Goal: Task Accomplishment & Management: Manage account settings

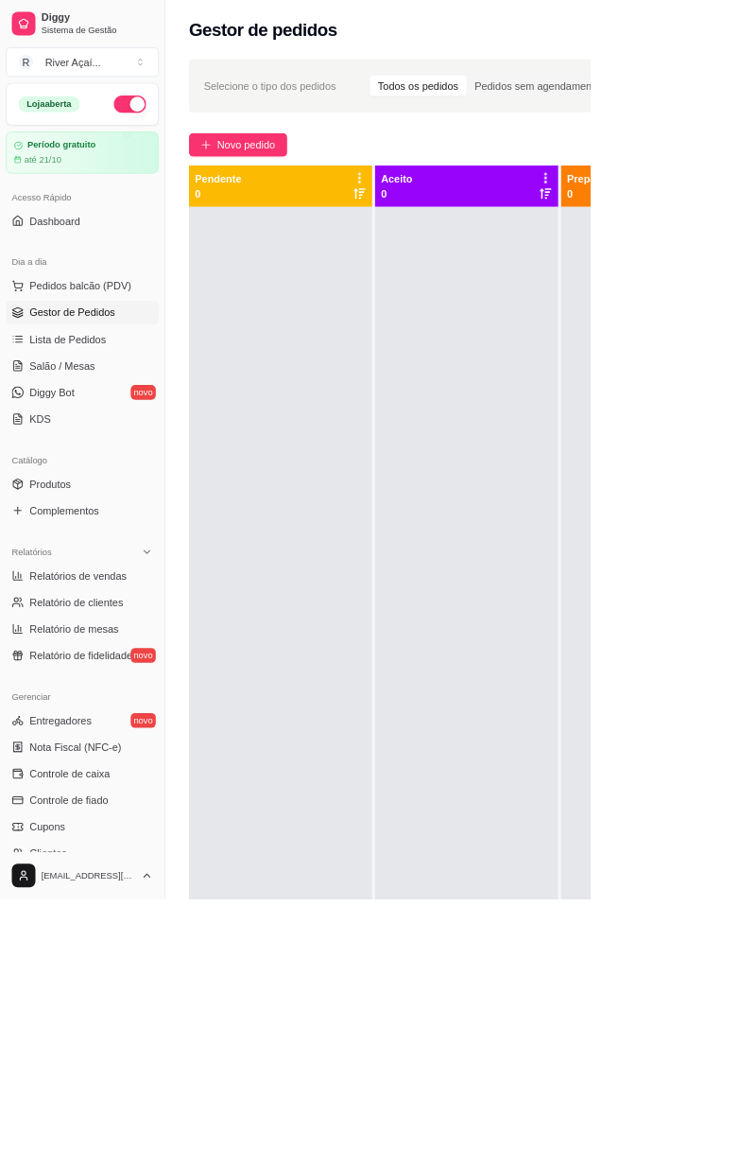
click at [121, 605] on link "Produtos" at bounding box center [106, 619] width 196 height 30
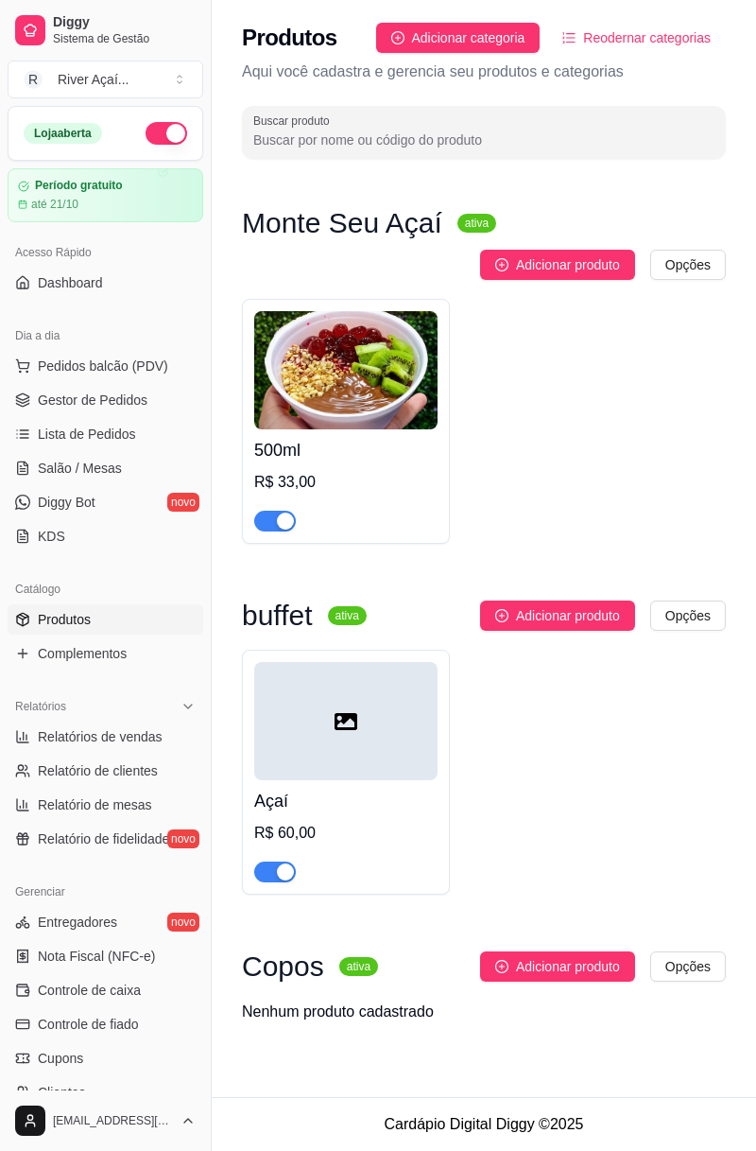
click at [559, 621] on span "Adicionar produto" at bounding box center [568, 615] width 104 height 21
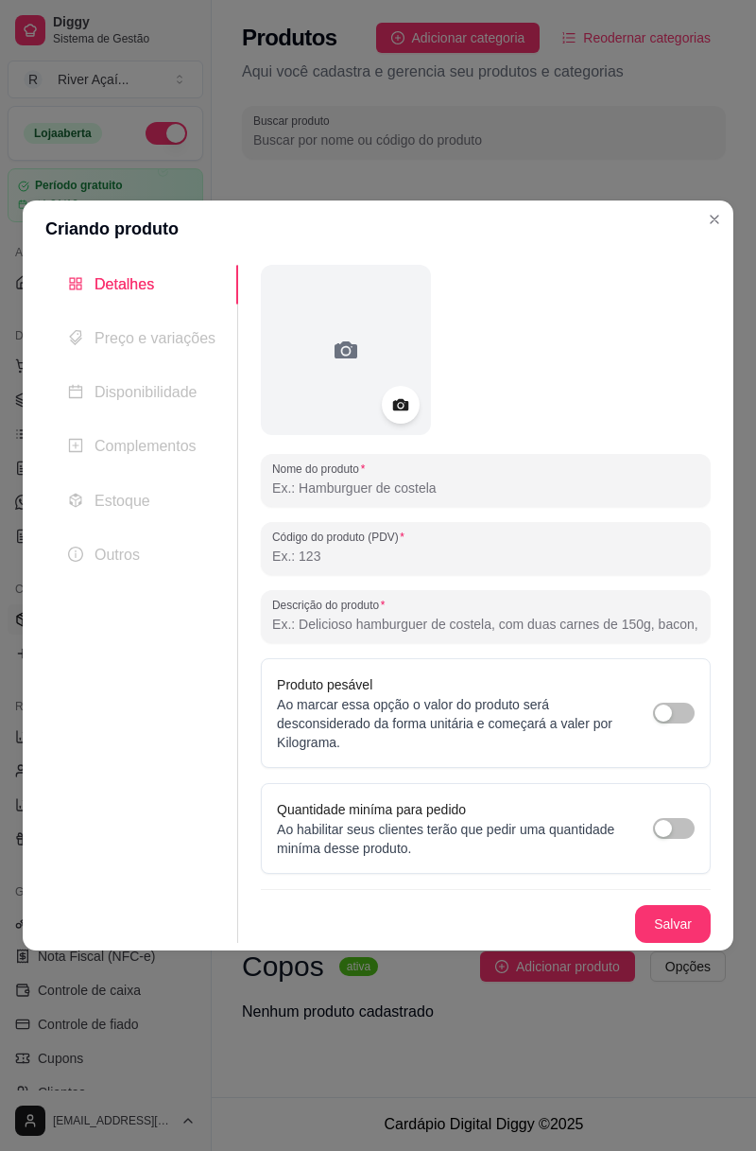
click at [664, 717] on div "button" at bounding box center [663, 712] width 17 height 17
click at [455, 494] on input "Nome do produto" at bounding box center [485, 487] width 427 height 19
type input "buffet amigos"
click at [685, 915] on div "Salvar" at bounding box center [486, 924] width 450 height 38
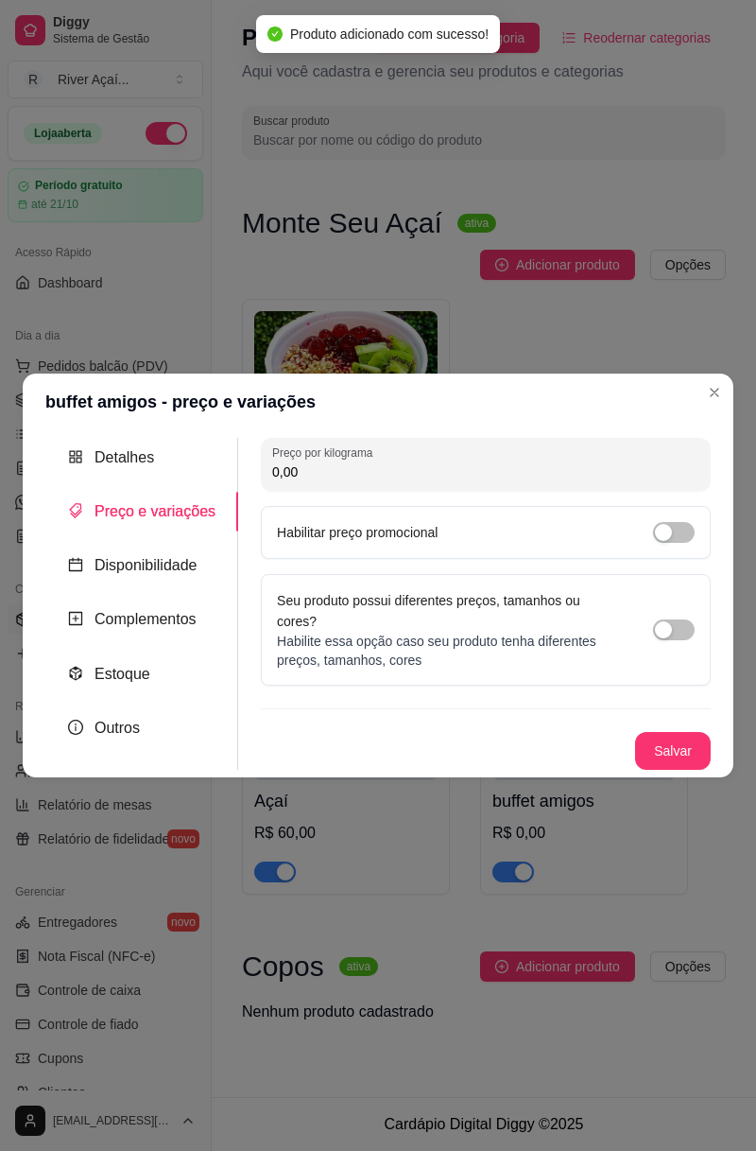
click at [610, 463] on input "0,00" at bounding box center [485, 471] width 427 height 19
click at [679, 749] on button "Salvar" at bounding box center [673, 751] width 76 height 38
type input "50,00"
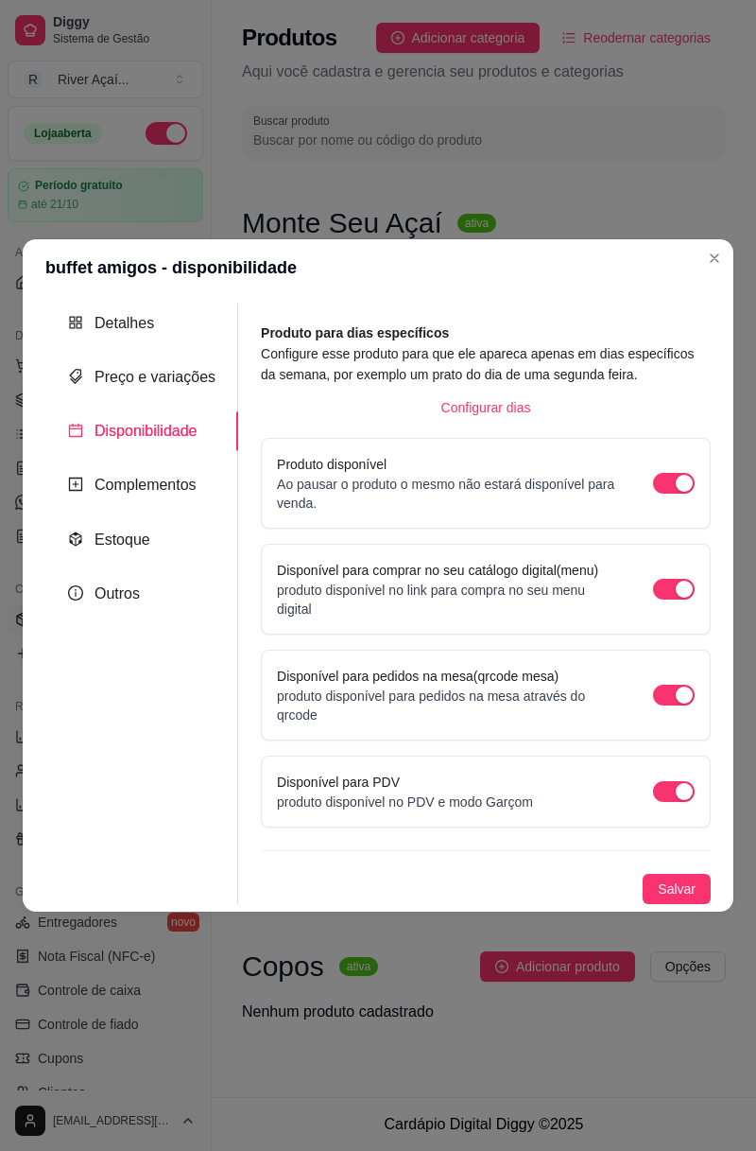
click at [670, 589] on span "button" at bounding box center [674, 589] width 42 height 21
click at [670, 885] on span "Salvar" at bounding box center [677, 888] width 38 height 21
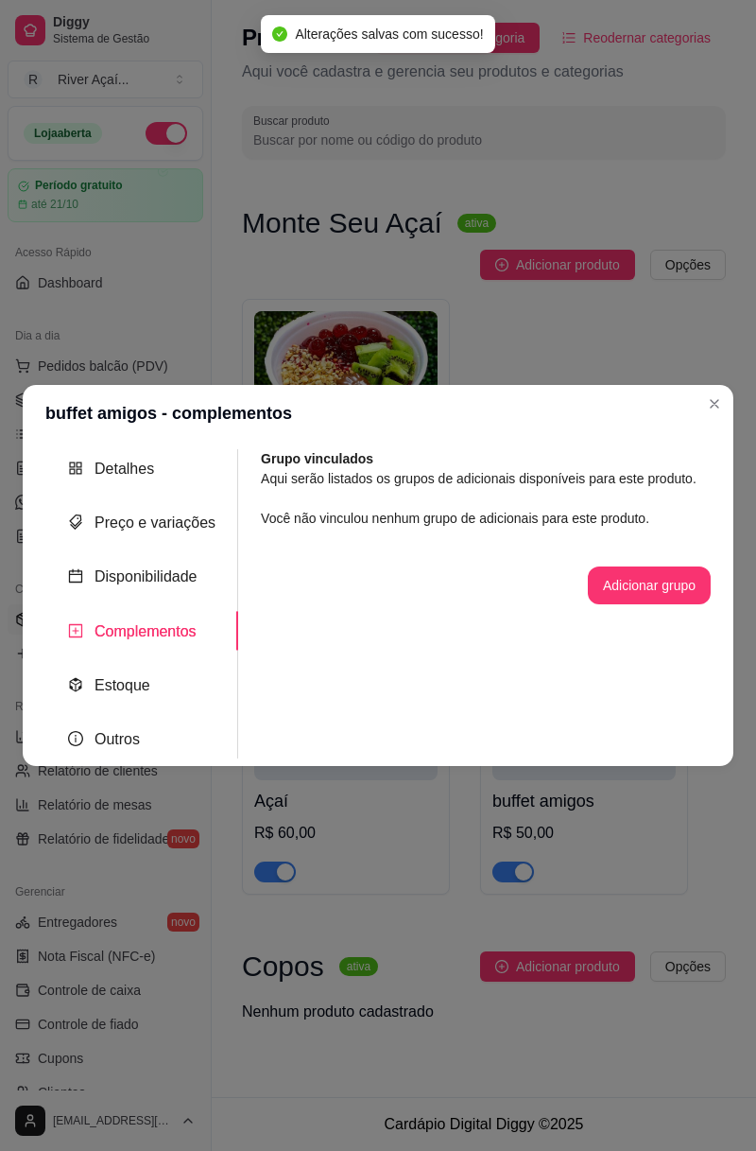
click at [717, 407] on icon "Close" at bounding box center [714, 403] width 15 height 15
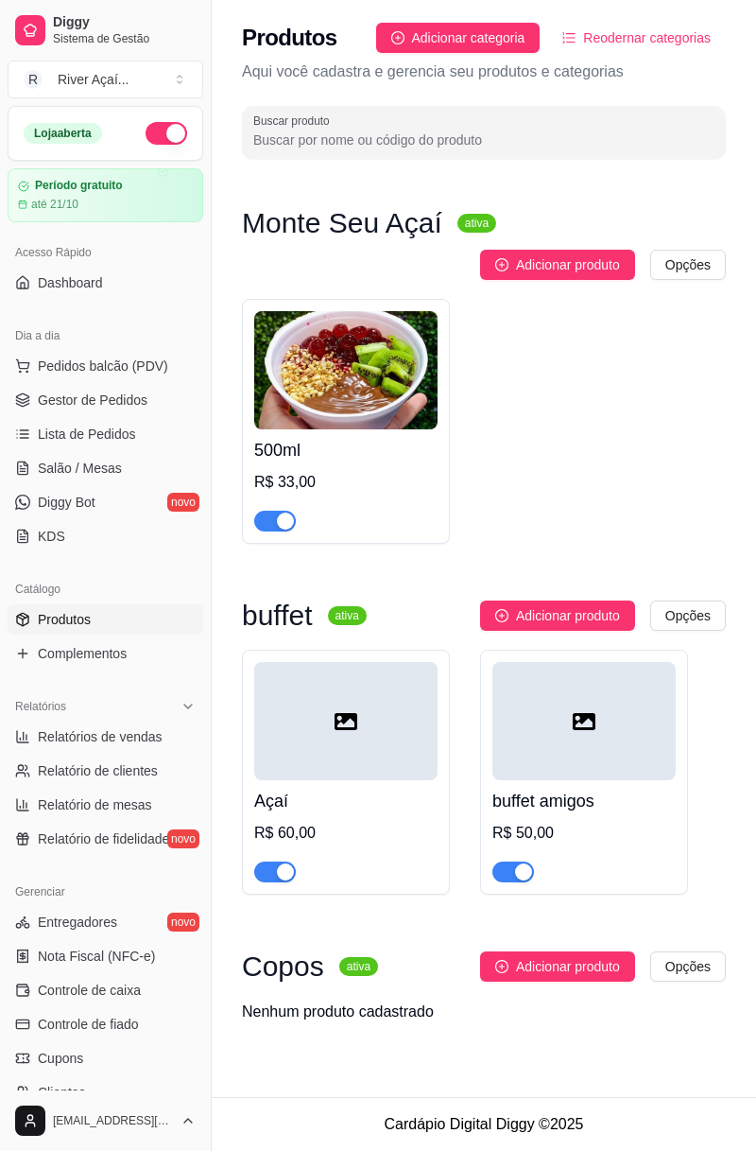
click at [141, 364] on span "Pedidos balcão (PDV)" at bounding box center [103, 365] width 130 height 19
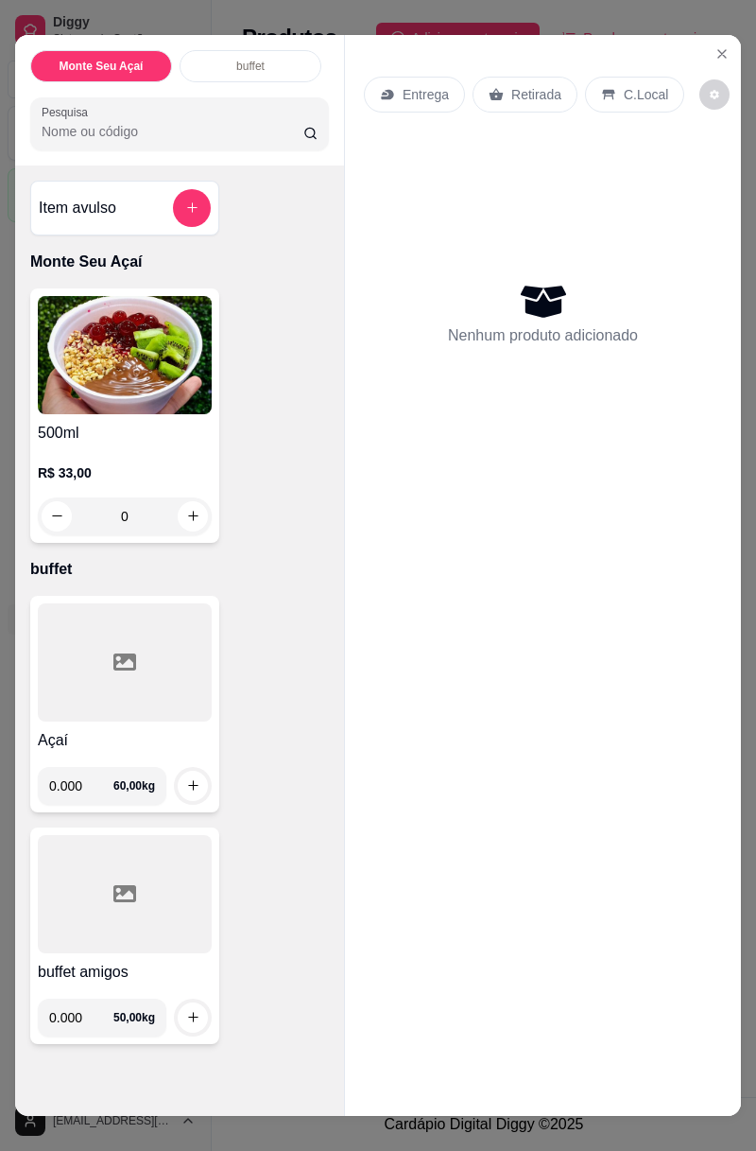
click at [86, 1018] on input "0.000" at bounding box center [81, 1018] width 64 height 38
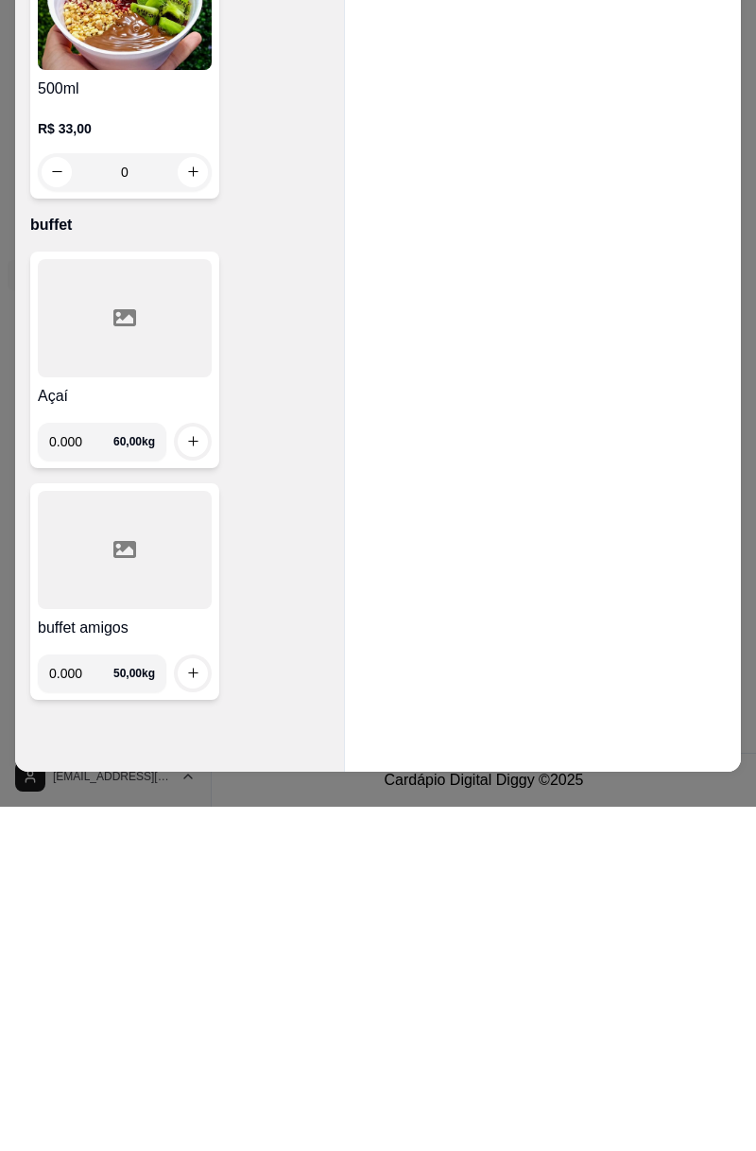
scroll to position [26, 0]
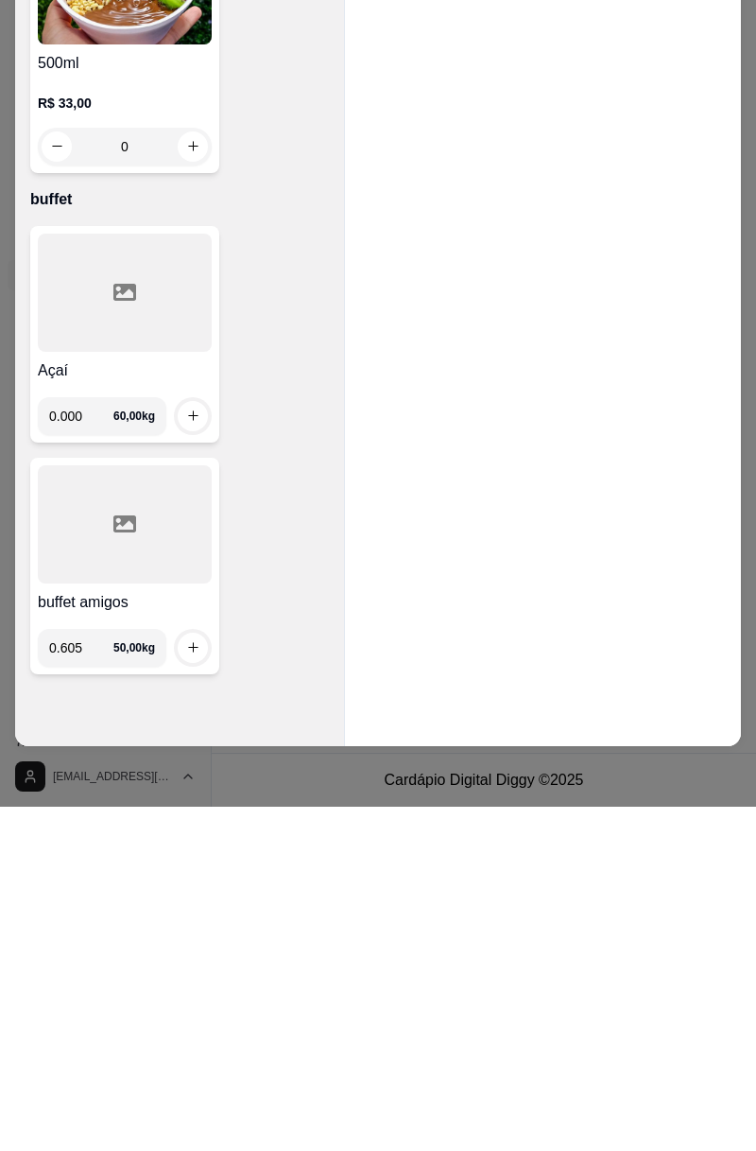
click at [195, 991] on icon "increase-product-quantity" at bounding box center [193, 991] width 14 height 14
type input "0.605"
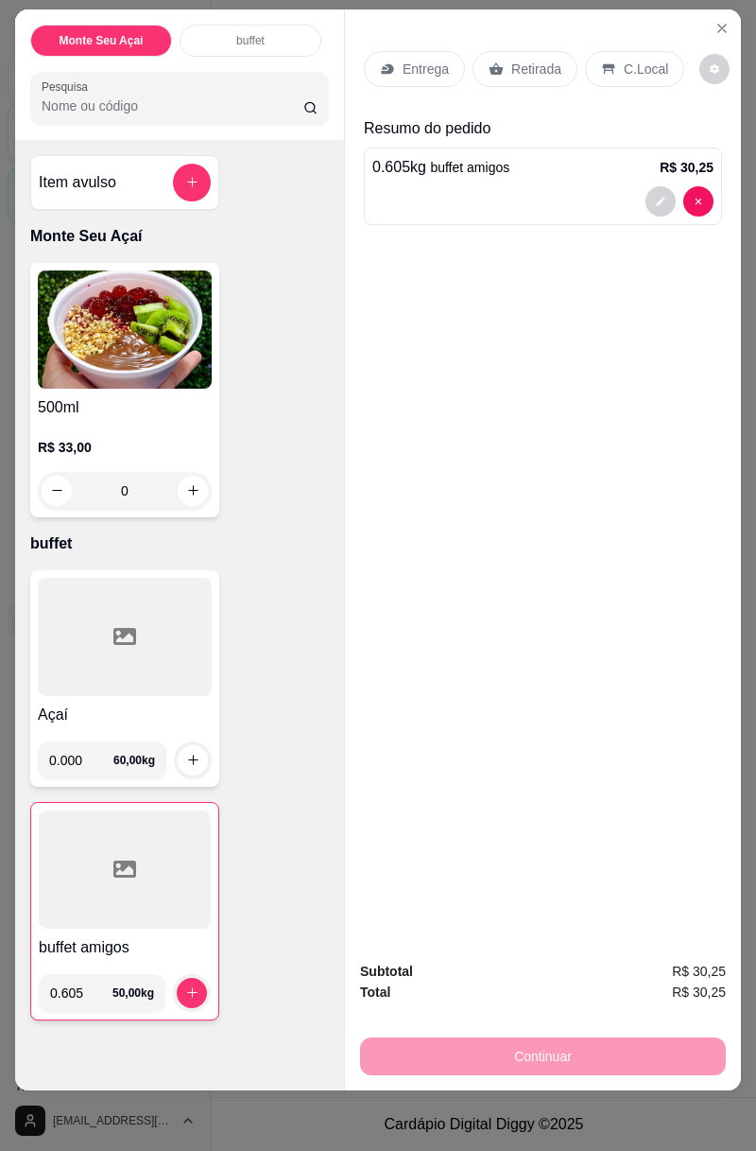
click at [649, 60] on p "C.Local" at bounding box center [646, 69] width 44 height 19
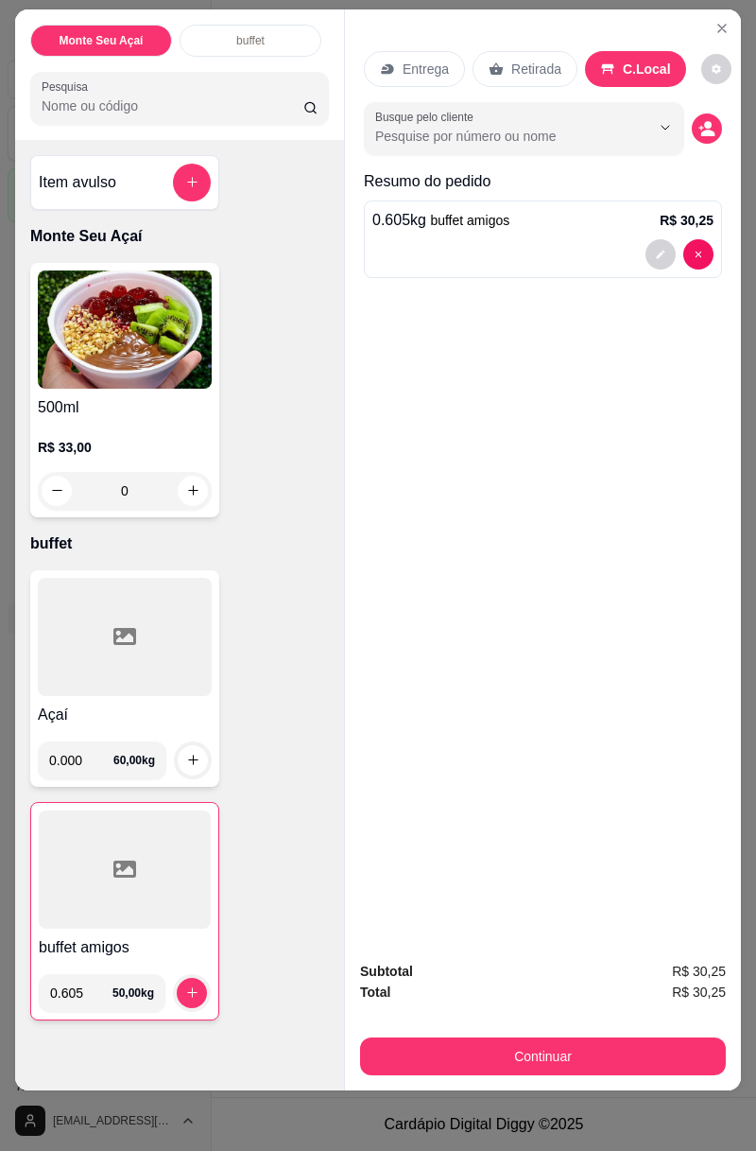
click at [712, 136] on button "decrease-product-quantity" at bounding box center [707, 128] width 30 height 30
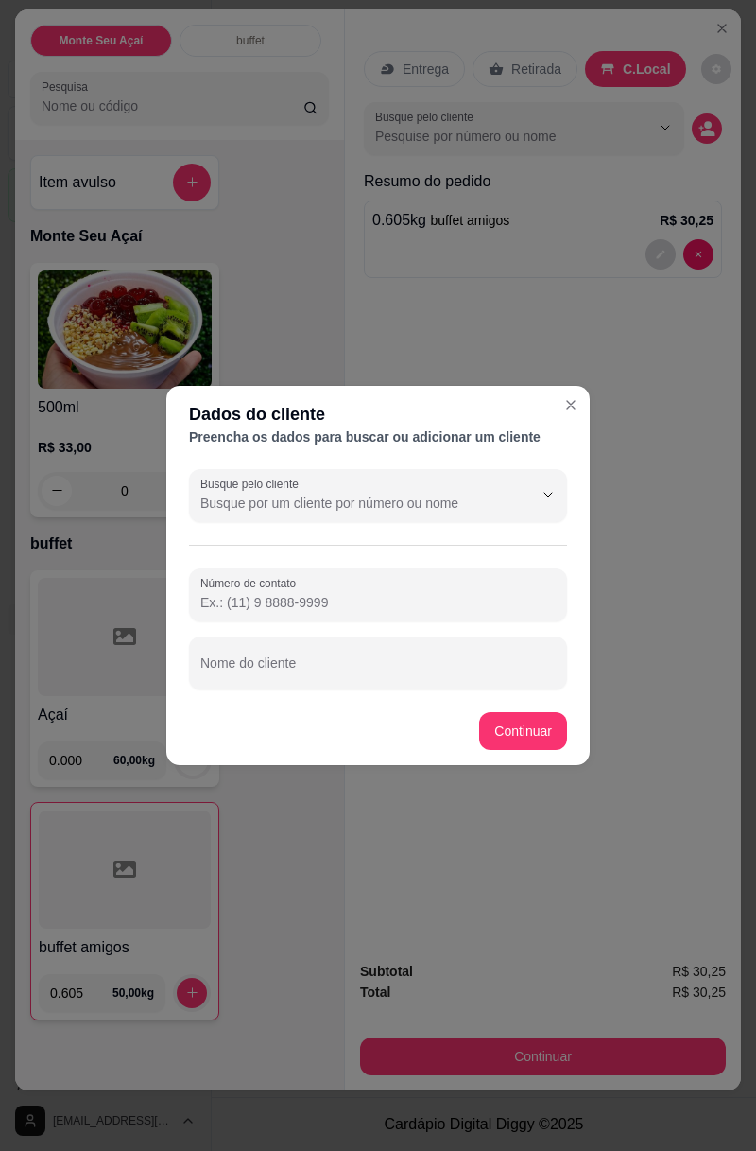
click at [386, 602] on input "Número de contato" at bounding box center [378, 602] width 356 height 19
click at [249, 677] on input "Nome do cliente" at bounding box center [378, 670] width 356 height 19
type input "[PERSON_NAME]"
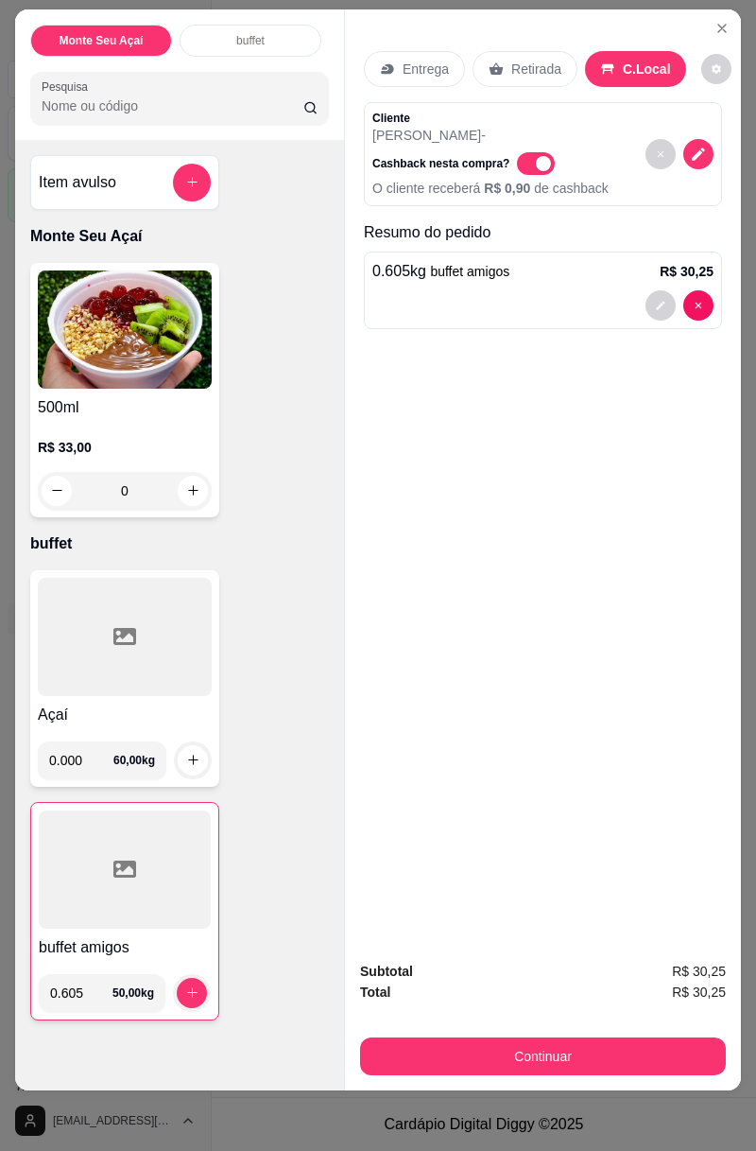
click at [531, 737] on div "Entrega Retirada C.Local Cliente Camila Fernandes - Cashback nesta compra? O cl…" at bounding box center [543, 477] width 396 height 937
click at [587, 1050] on button "Continuar" at bounding box center [543, 1056] width 366 height 38
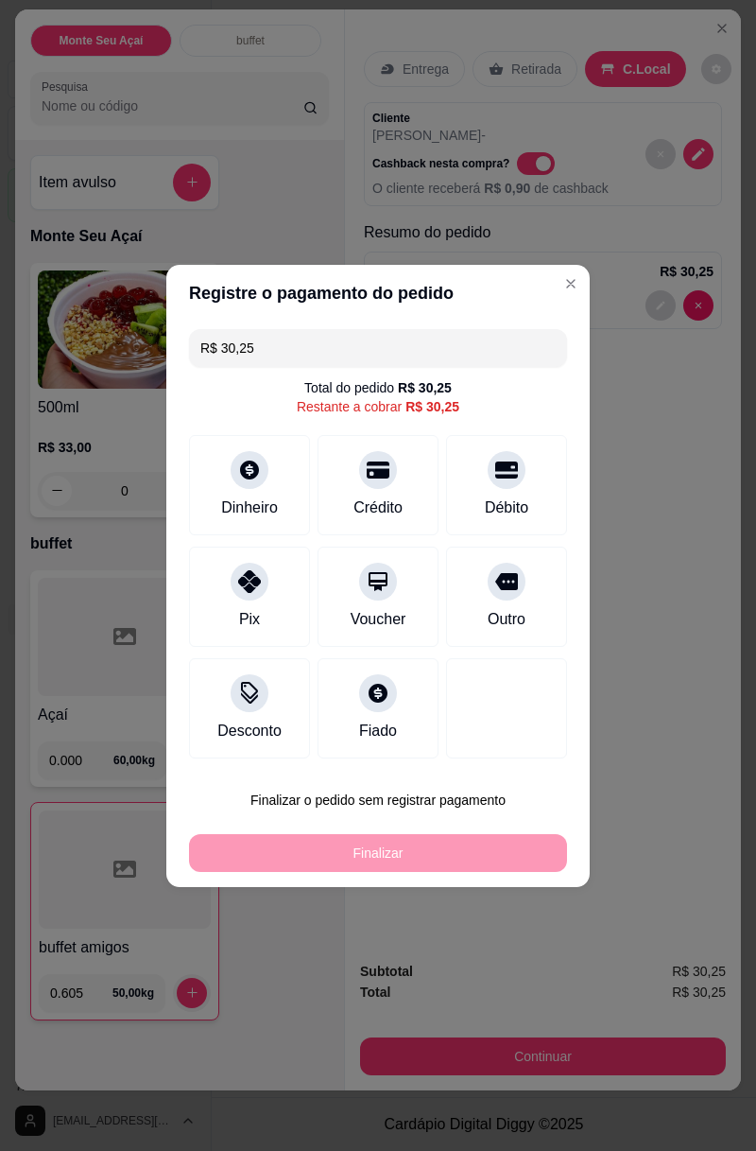
click at [382, 493] on div "Crédito" at bounding box center [378, 485] width 121 height 100
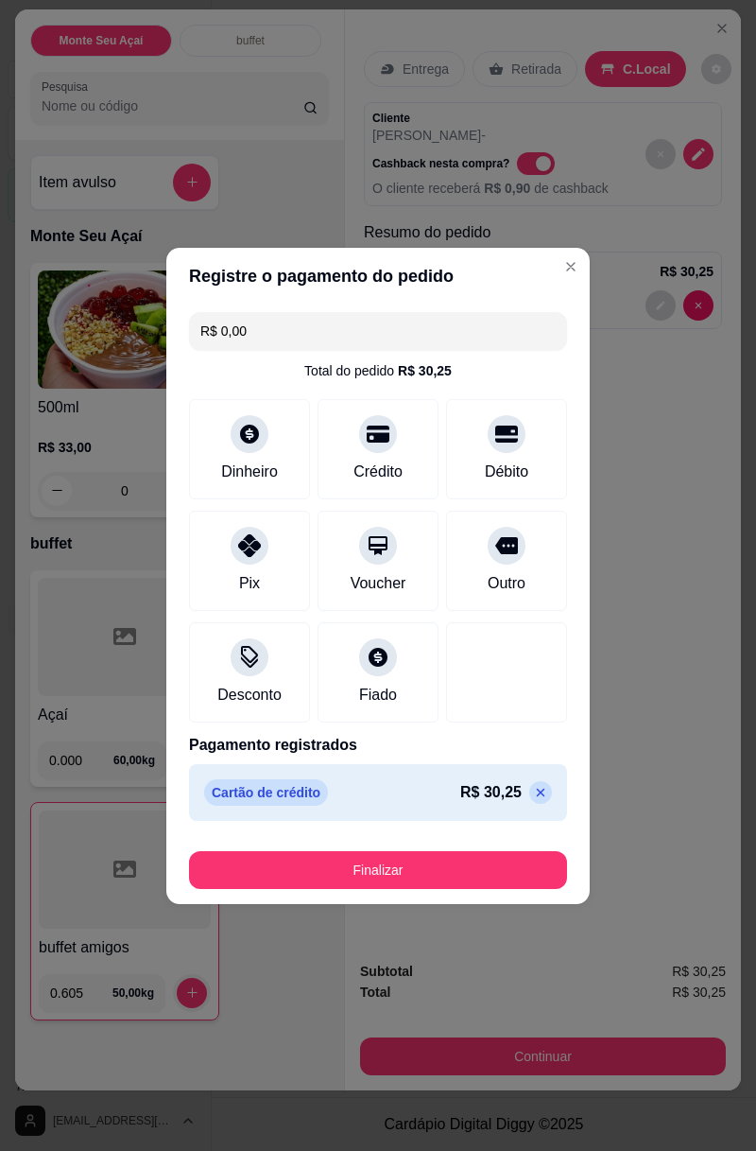
click at [485, 868] on button "Finalizar" at bounding box center [378, 870] width 378 height 38
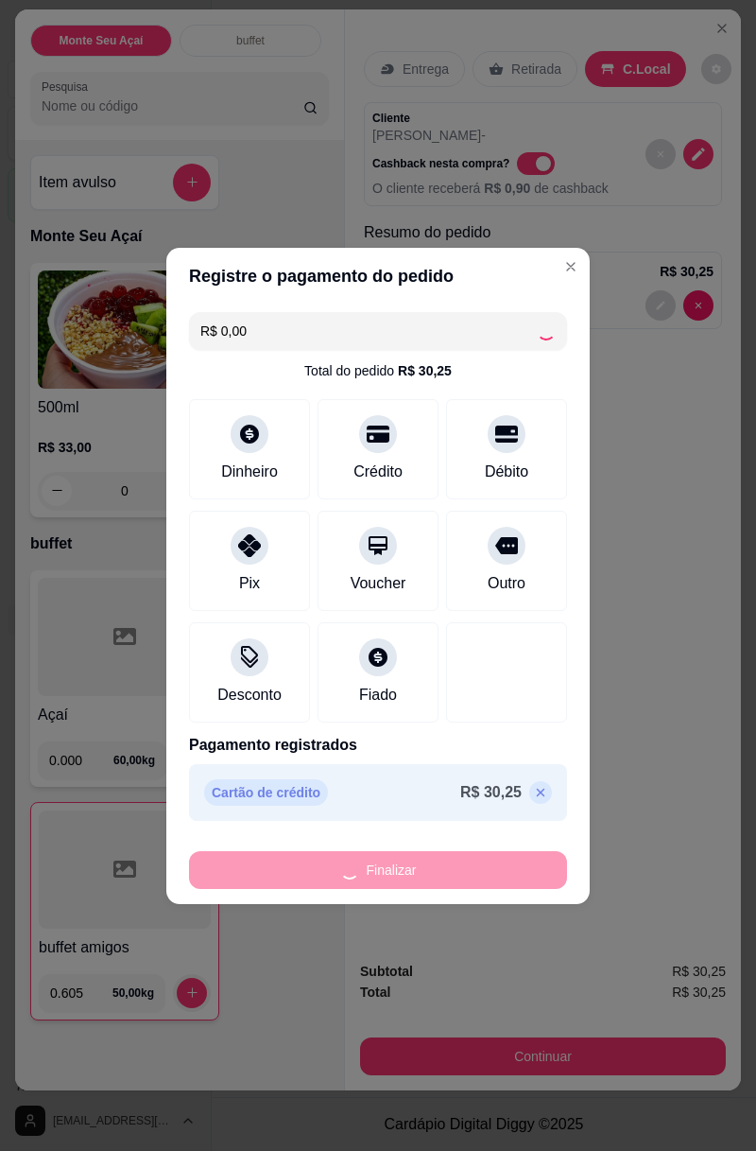
type input "-R$ 30,25"
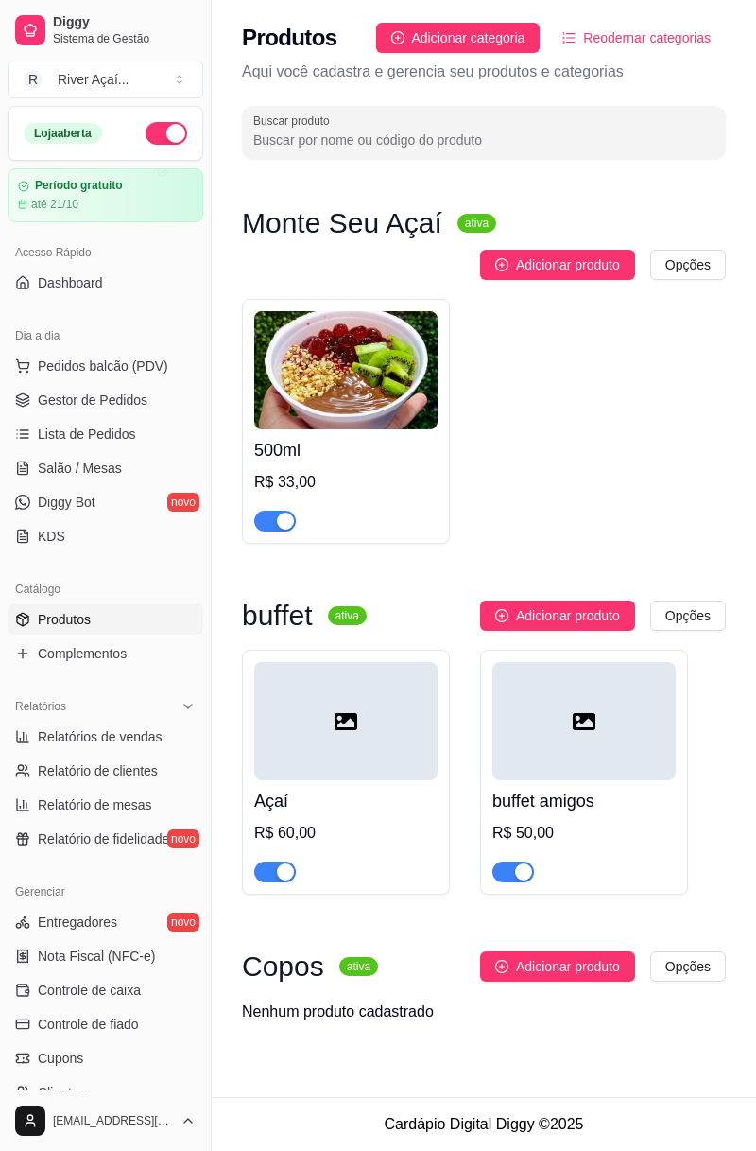
click at [87, 285] on span "Dashboard" at bounding box center [70, 282] width 65 height 19
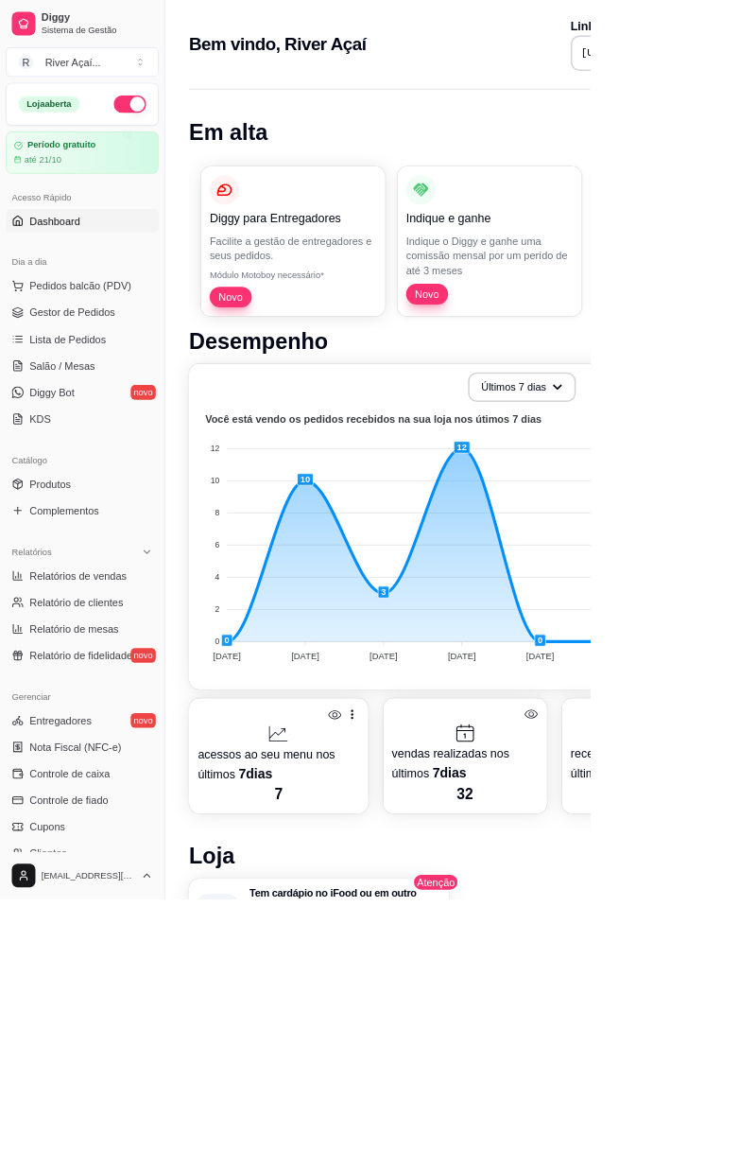
click at [129, 369] on span "Pedidos balcão (PDV)" at bounding box center [103, 365] width 130 height 19
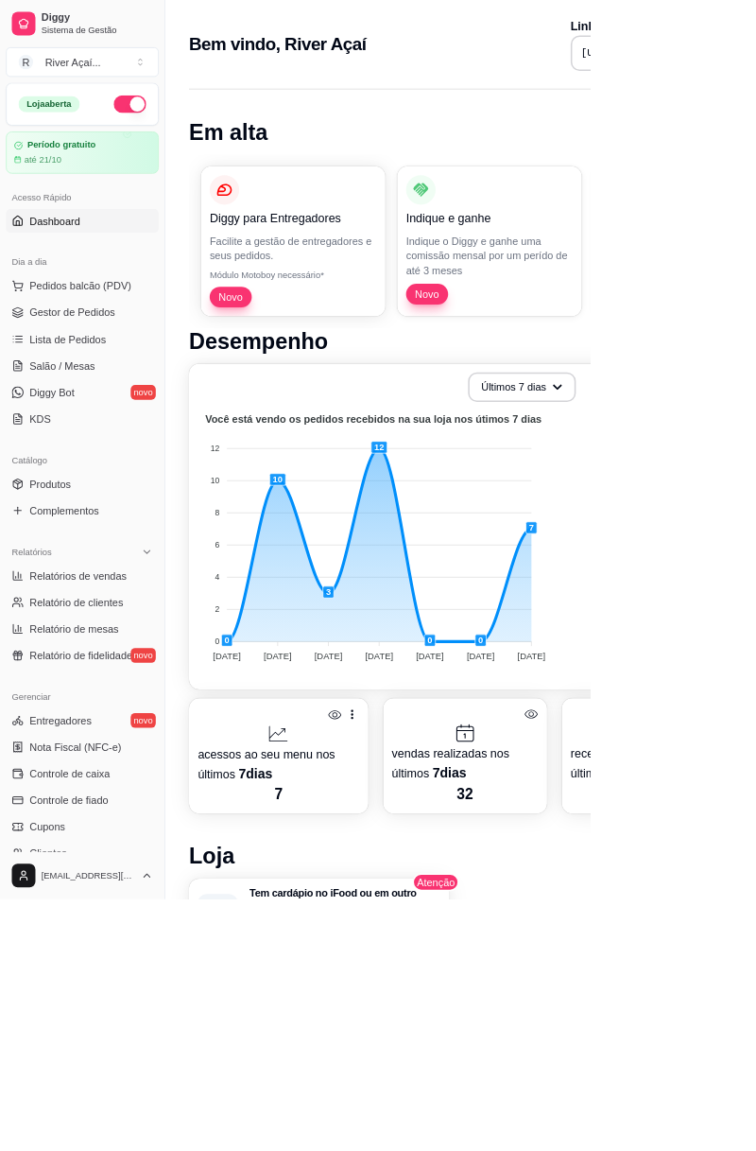
click at [755, 68] on div "Bem vindo, River Açaí Link da sua loja https://diggy.menu/riveracai" at bounding box center [590, 51] width 756 height 102
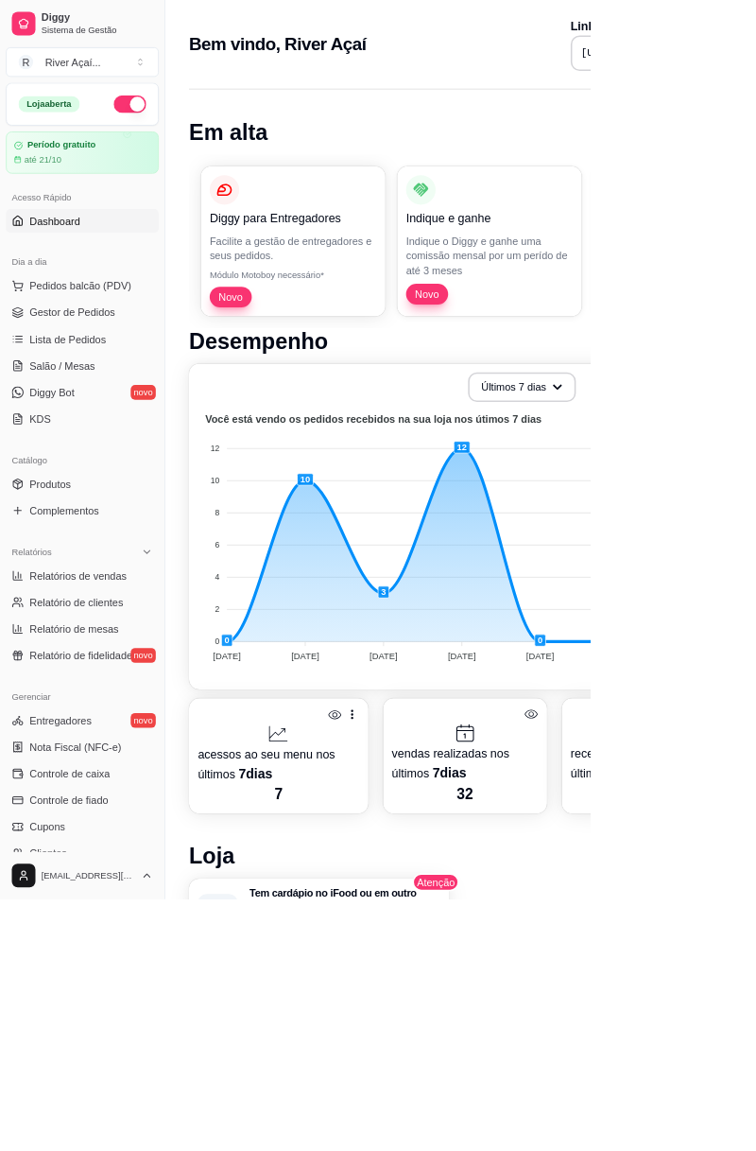
click at [127, 393] on span "Gestor de Pedidos" at bounding box center [93, 400] width 110 height 19
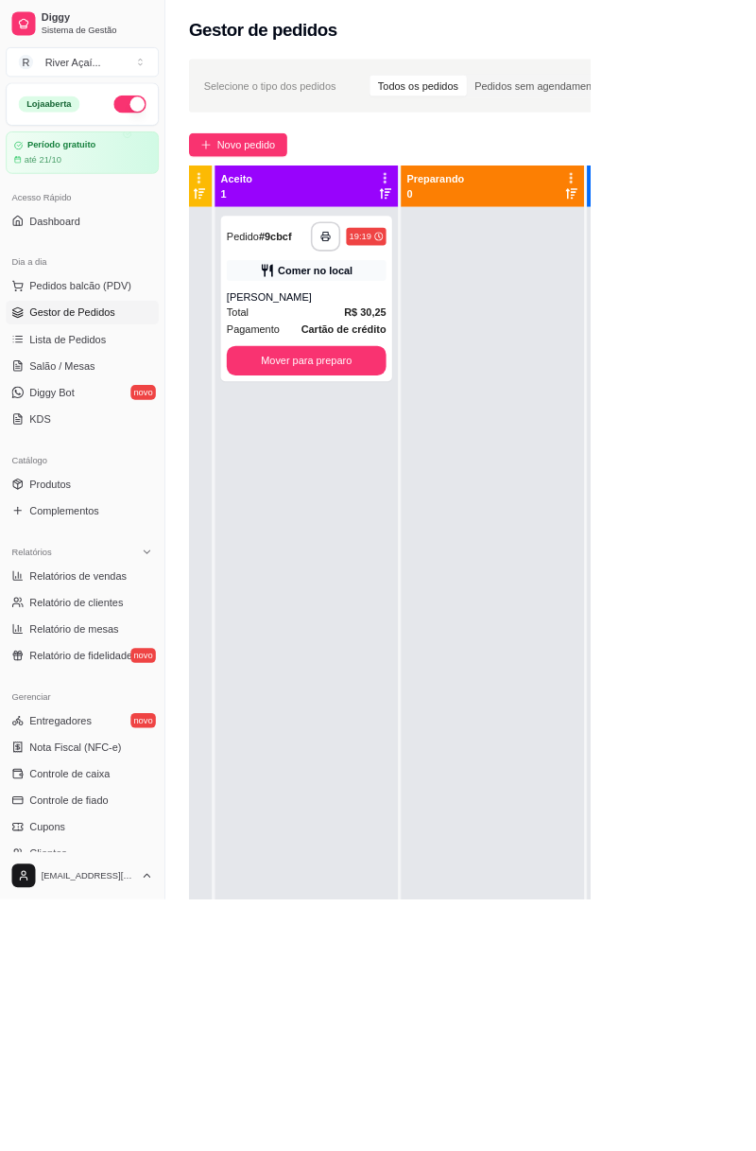
scroll to position [0, 212]
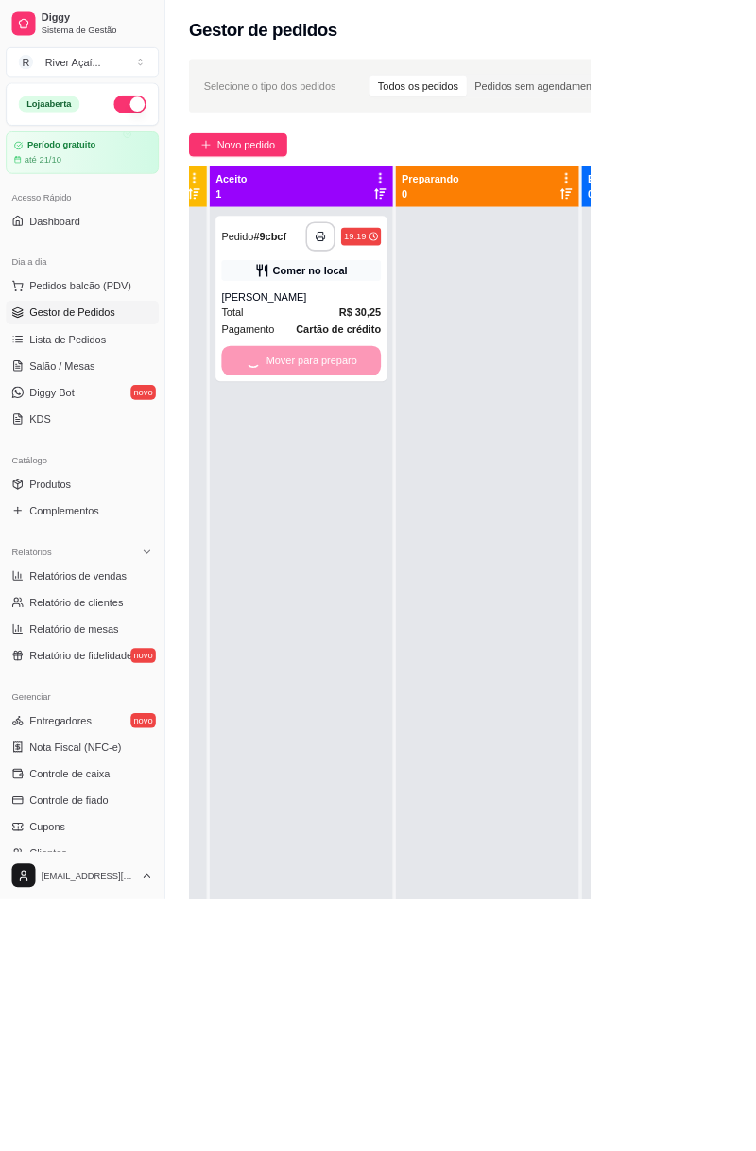
click at [405, 463] on div "Mover para preparo" at bounding box center [386, 462] width 204 height 38
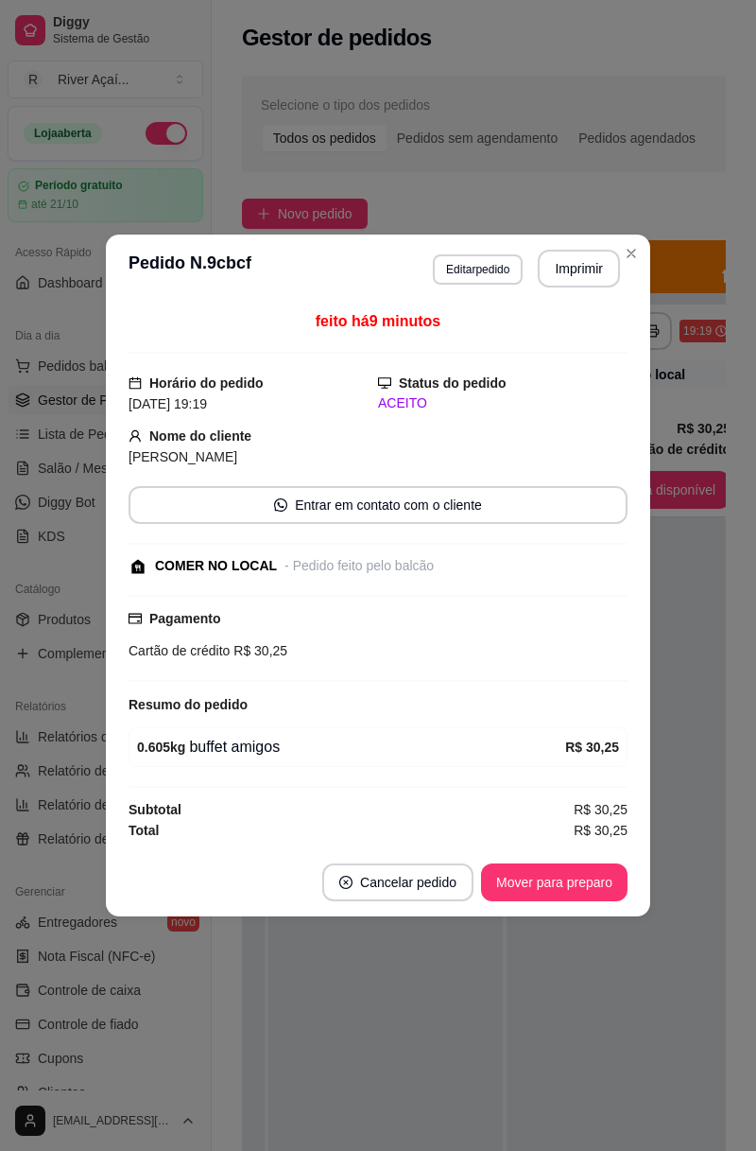
click at [586, 883] on button "Mover para preparo" at bounding box center [554, 882] width 147 height 38
click at [559, 851] on footer "Cancelar pedido Mover para retirada disponível" at bounding box center [378, 882] width 545 height 68
click at [563, 881] on div "Mover para retirada disponível" at bounding box center [523, 882] width 209 height 38
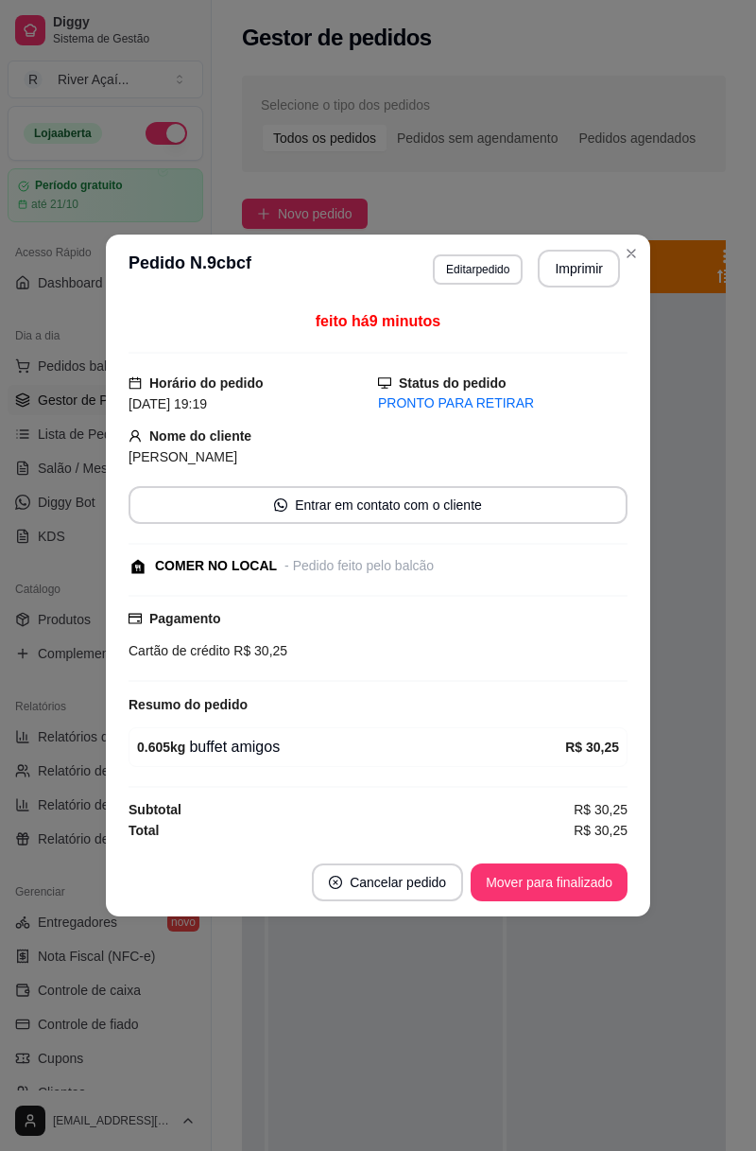
click at [585, 883] on button "Mover para finalizado" at bounding box center [549, 882] width 157 height 38
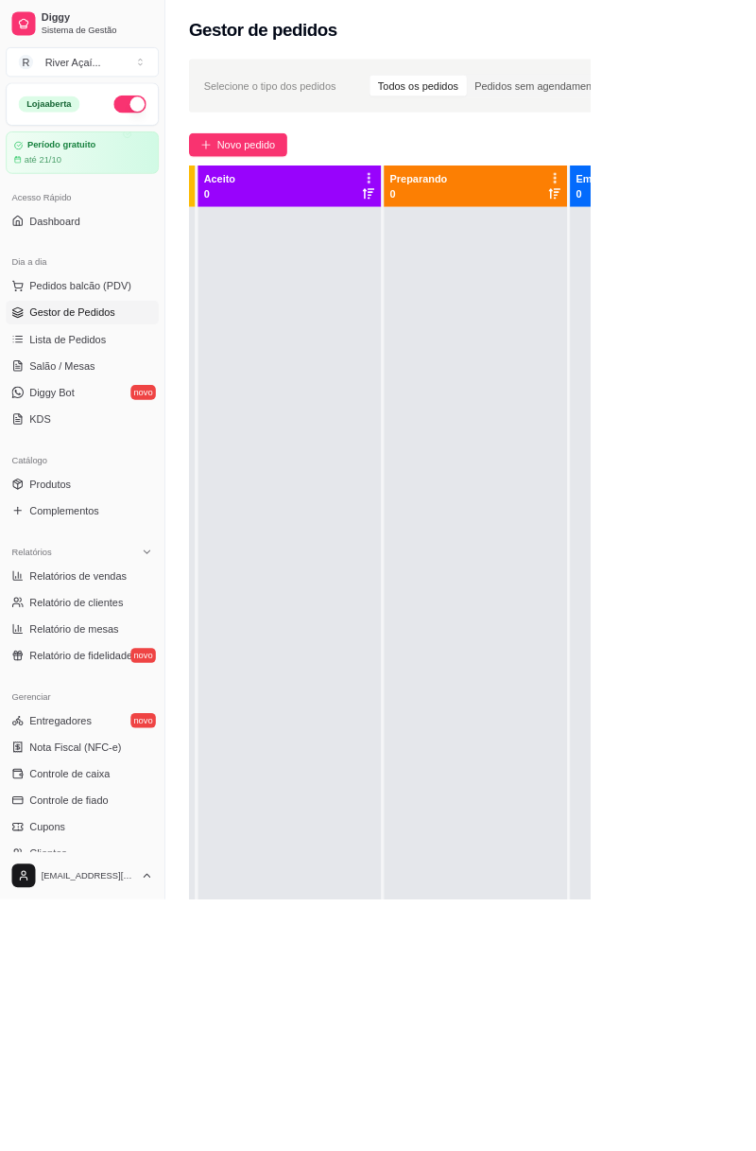
scroll to position [0, 255]
click at [132, 738] on span "Relatórios de vendas" at bounding box center [100, 736] width 125 height 19
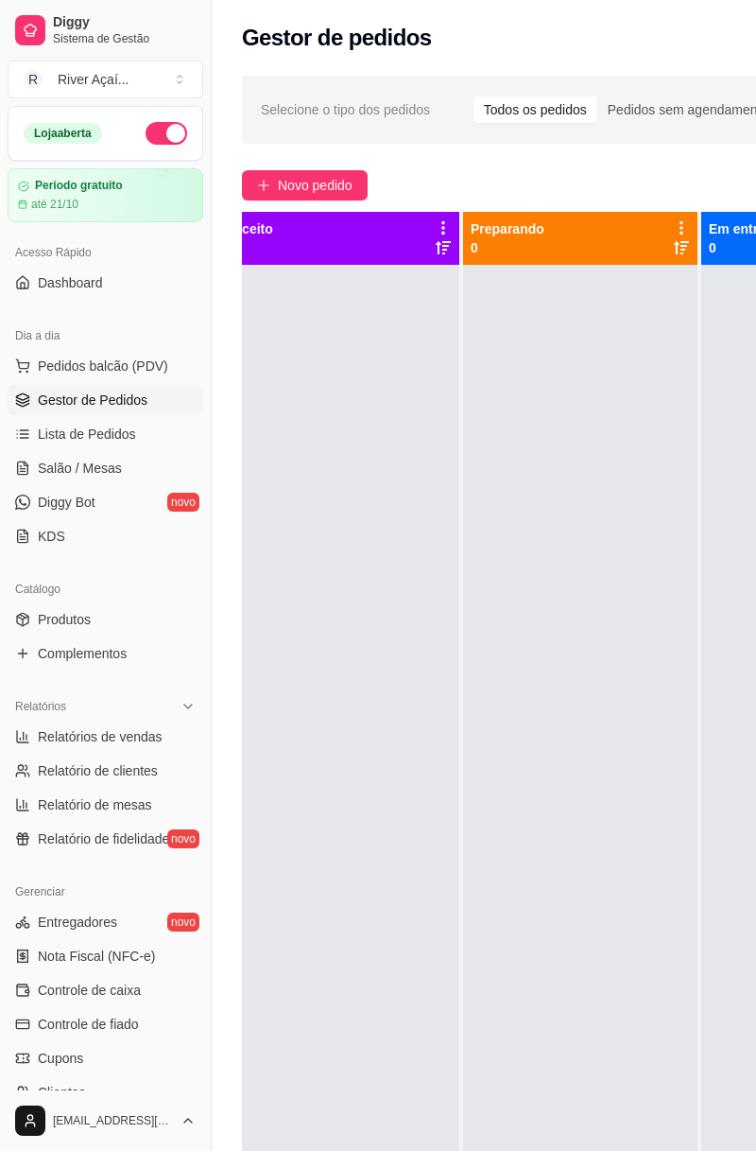
select select "ALL"
select select "0"
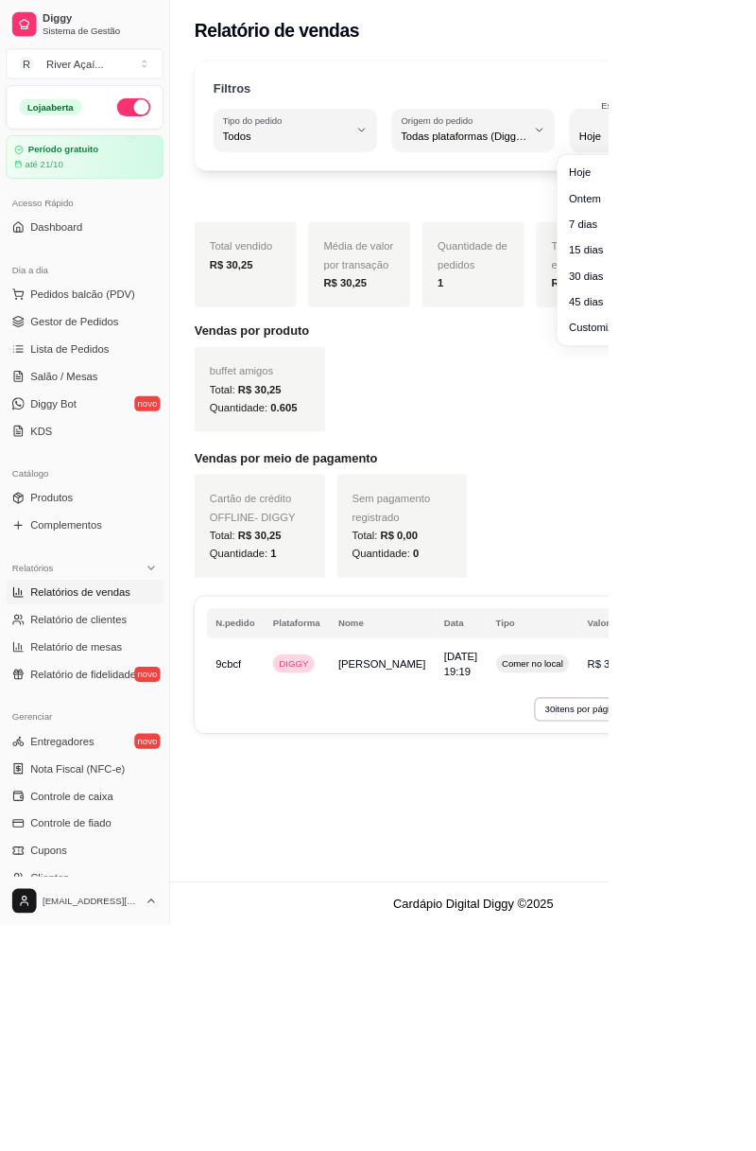
type input "7"
select select "7"
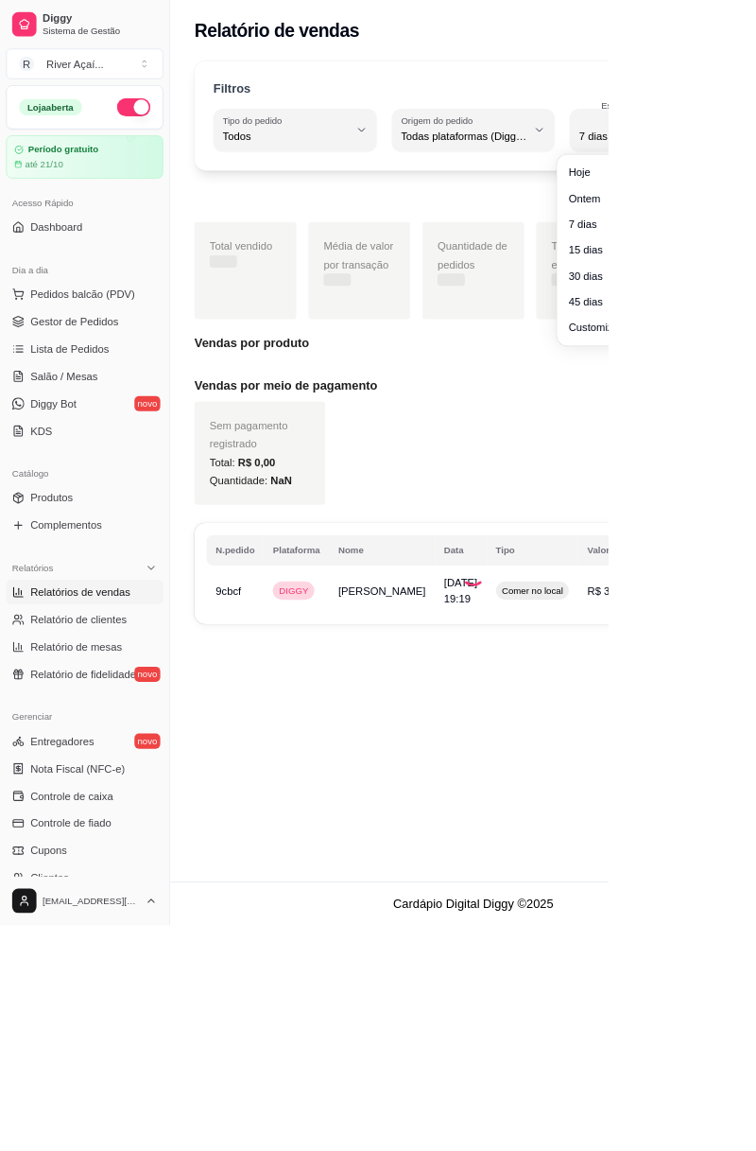
click at [755, 286] on div "Total vendido Média de valor por transação Quantidade de pedidos Taxas de entre…" at bounding box center [589, 336] width 694 height 121
